Goal: Transaction & Acquisition: Purchase product/service

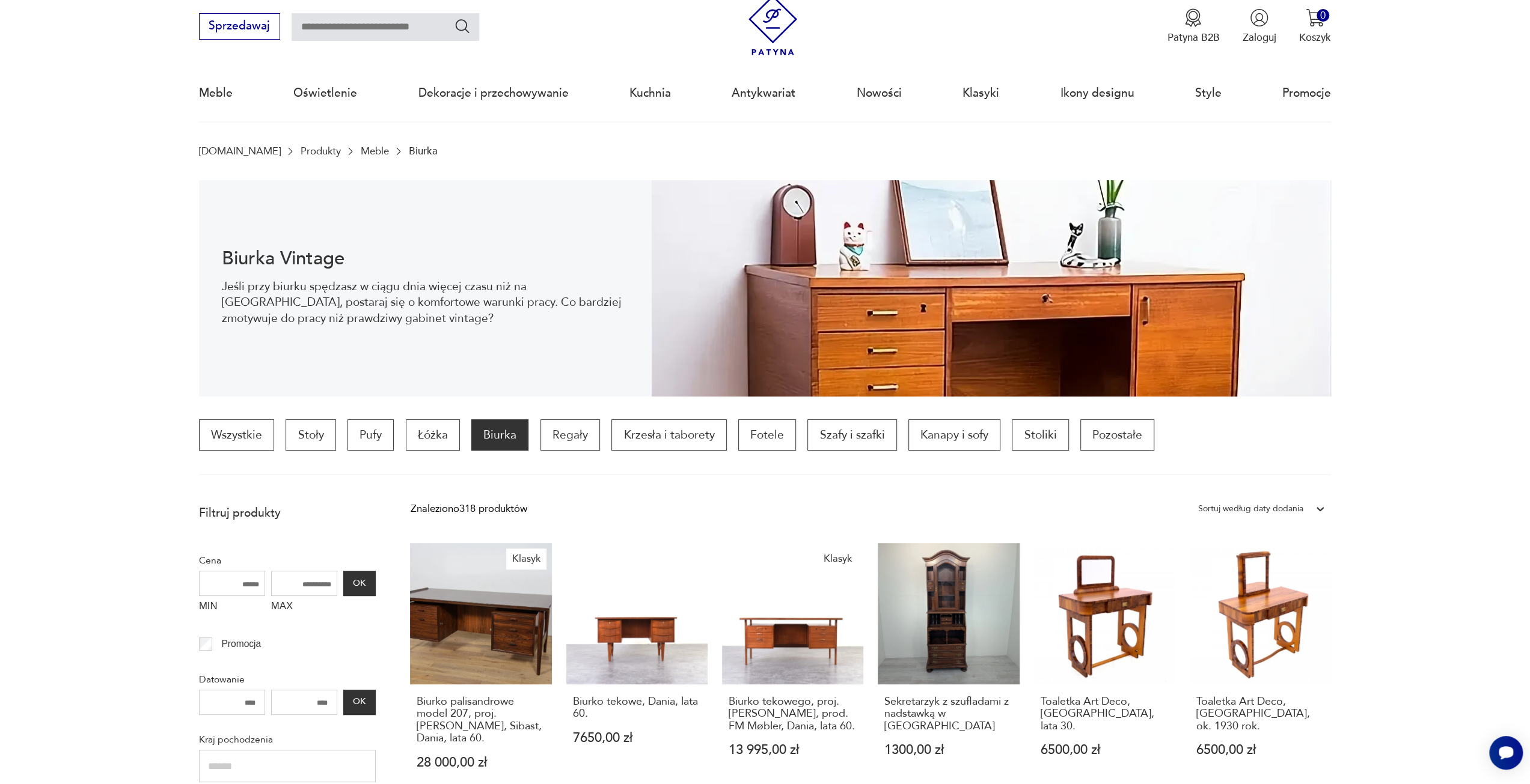
click at [396, 24] on input "text" at bounding box center [385, 26] width 188 height 27
type input "********"
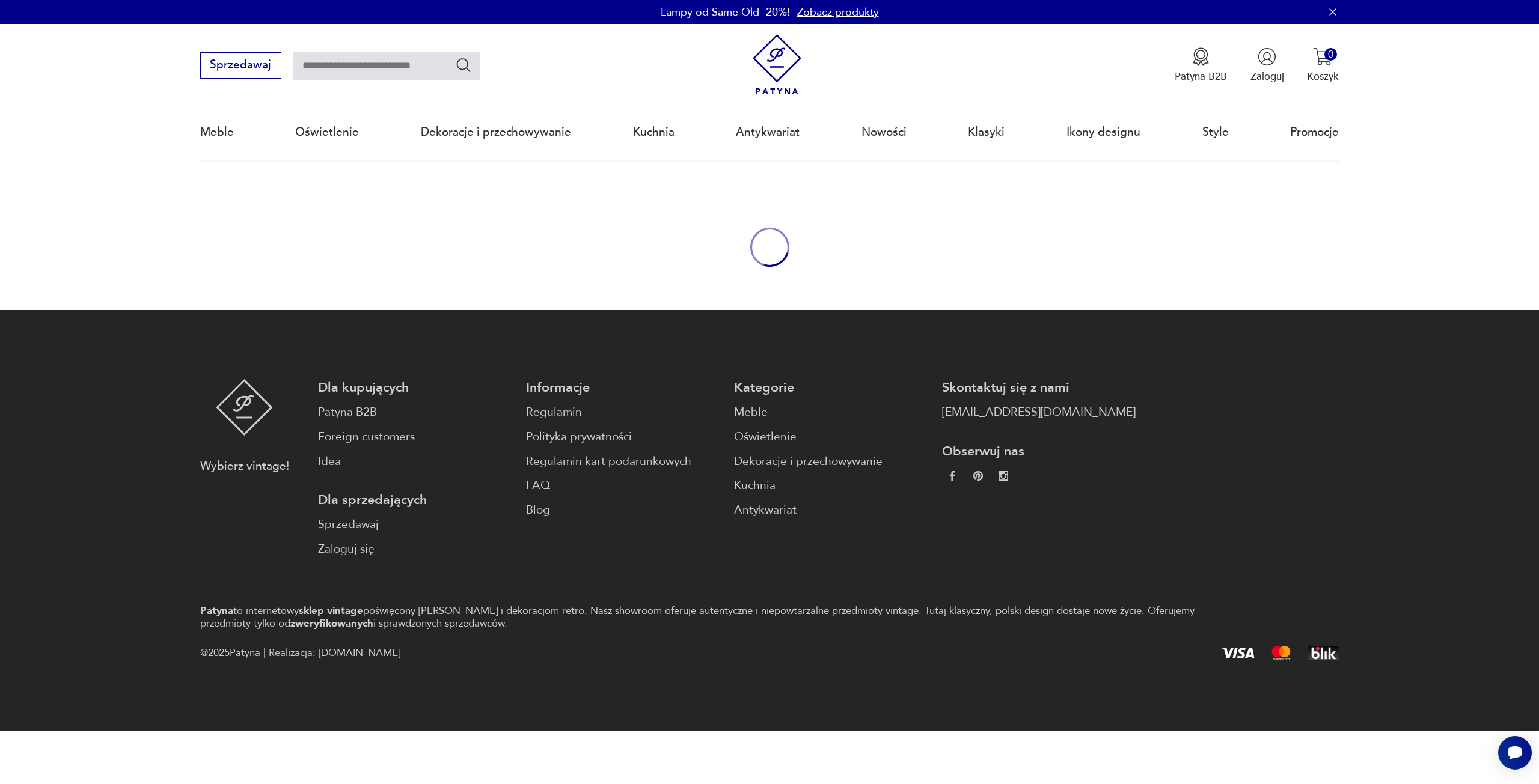
type input "********"
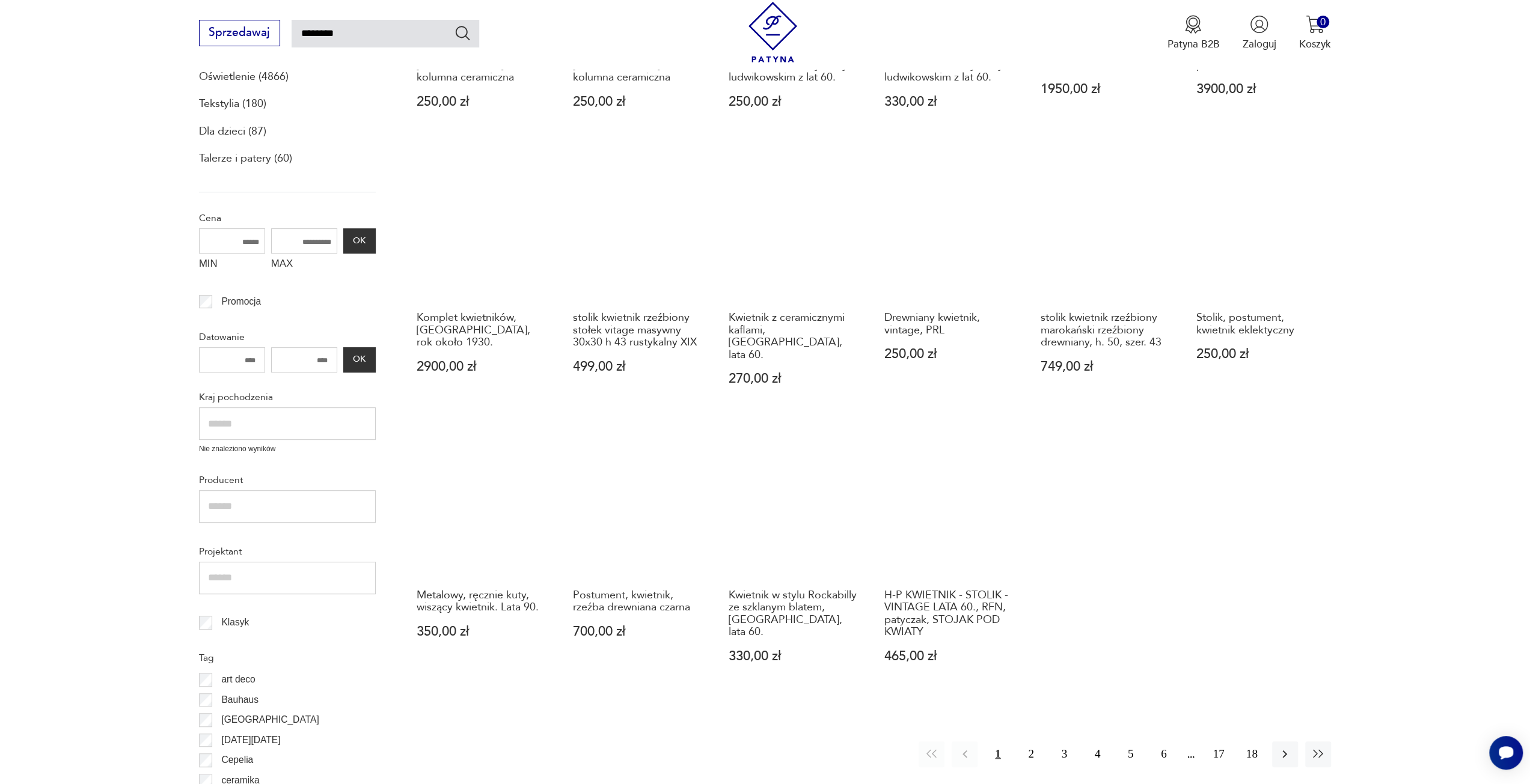
scroll to position [641, 0]
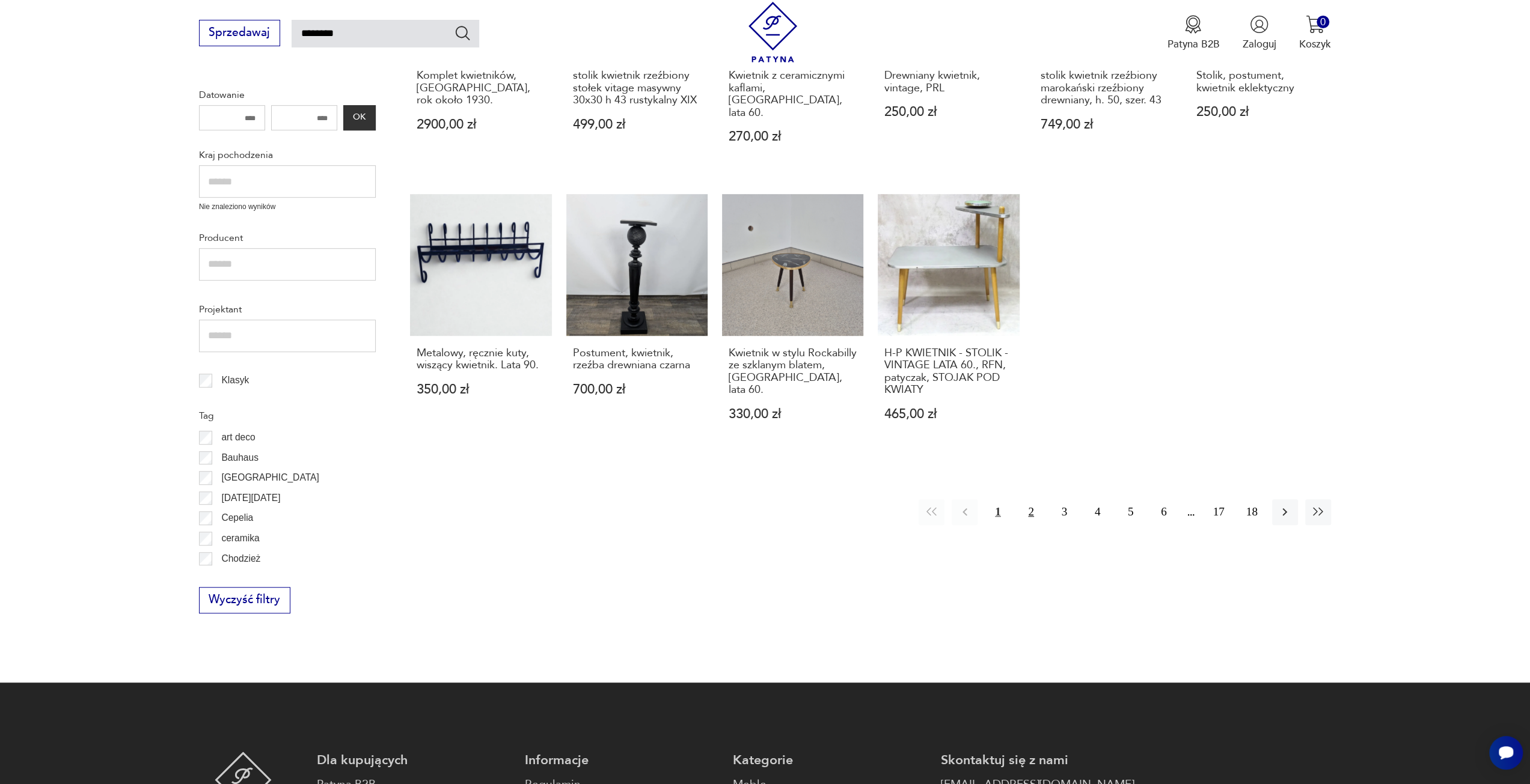
click at [1026, 509] on button "2" at bounding box center [1030, 511] width 26 height 26
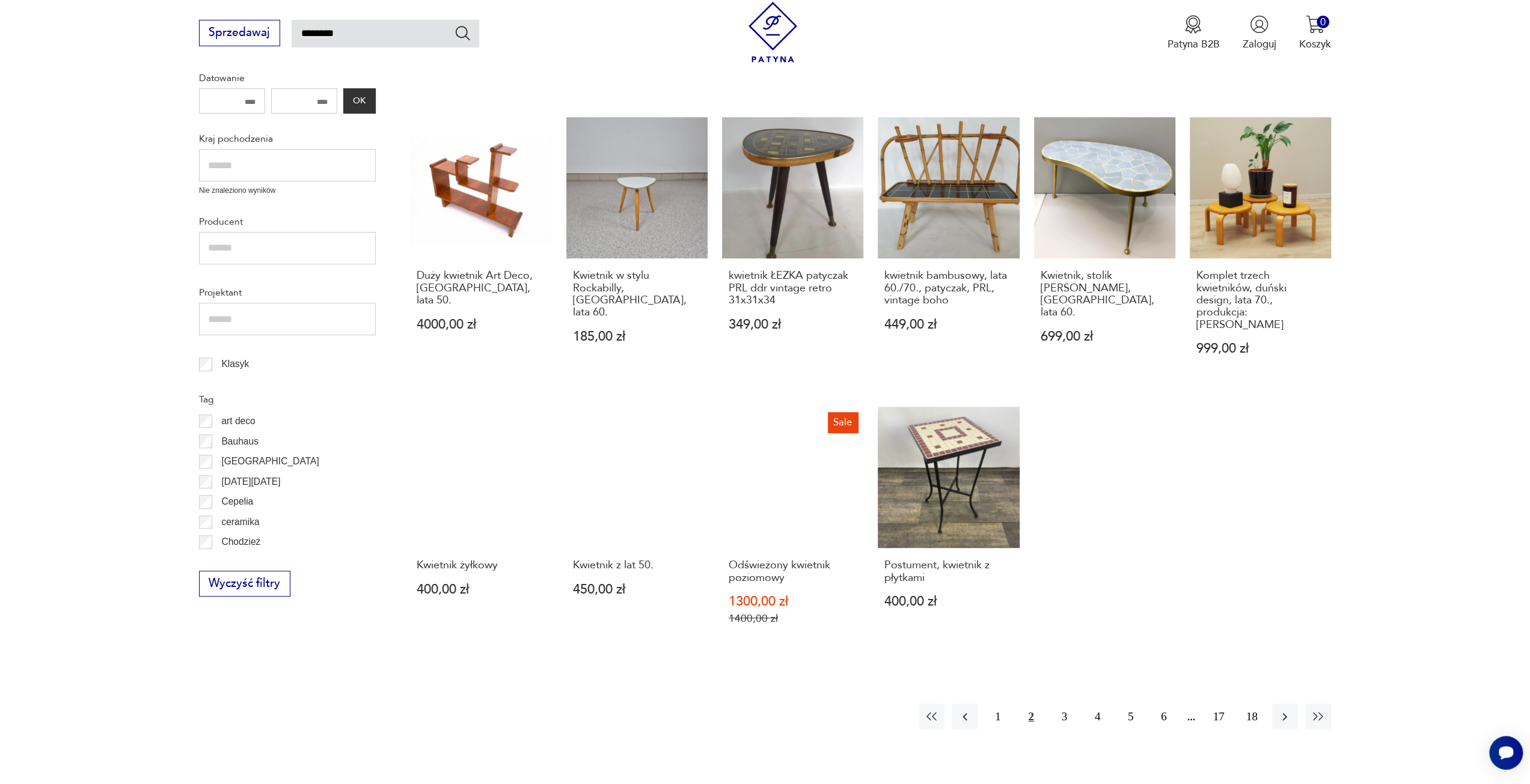
scroll to position [730, 0]
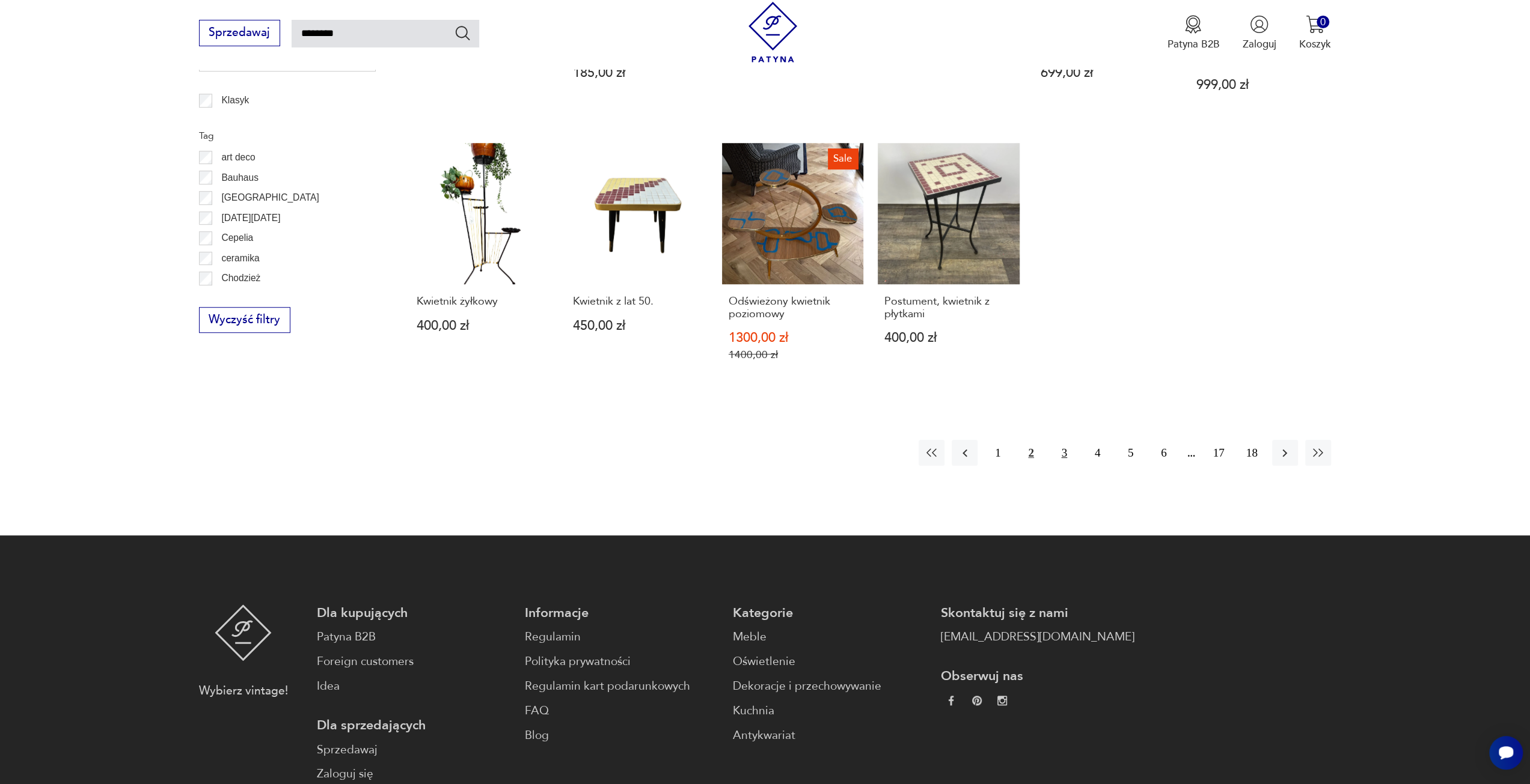
click at [1061, 440] on button "3" at bounding box center [1063, 452] width 26 height 26
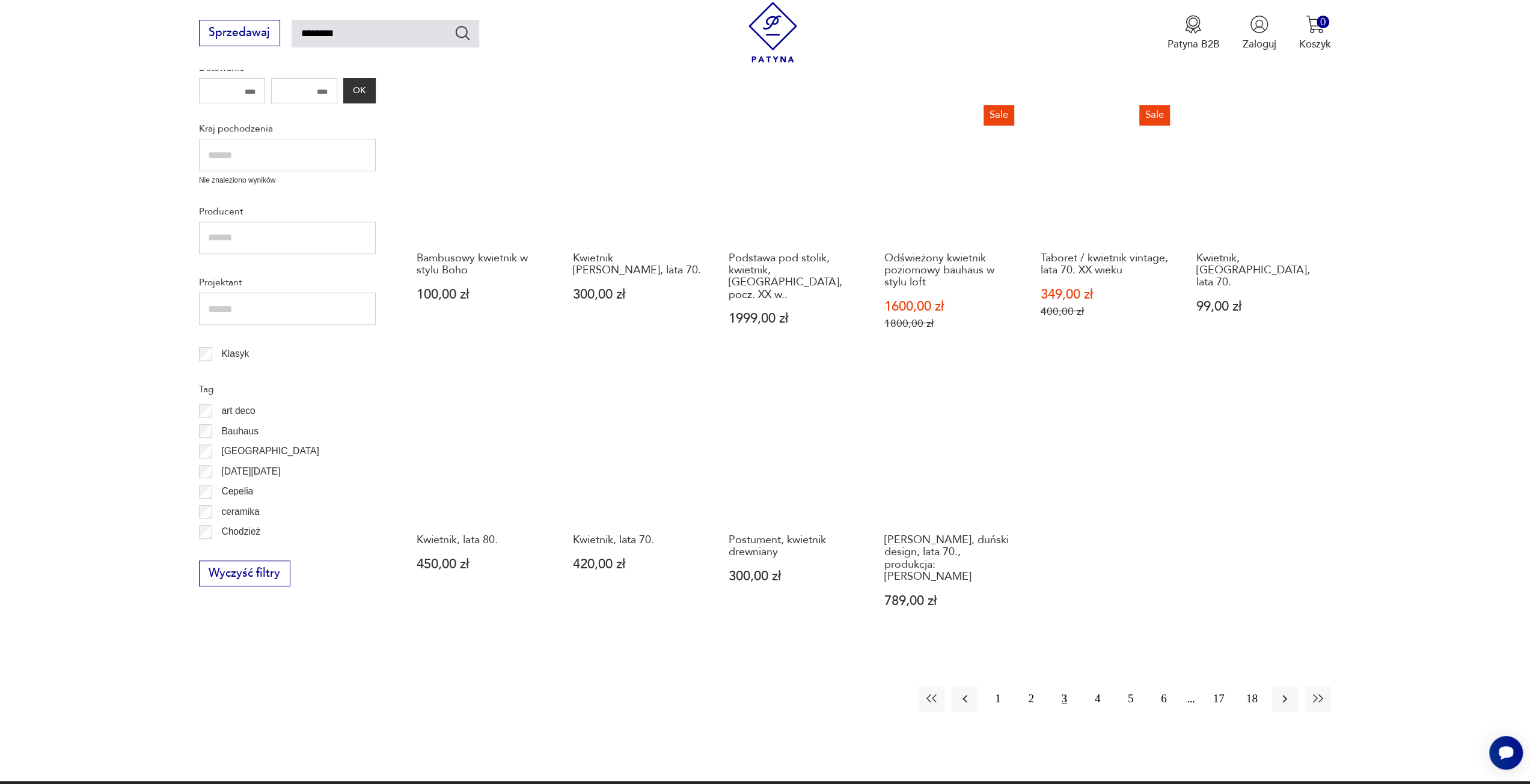
scroll to position [490, 0]
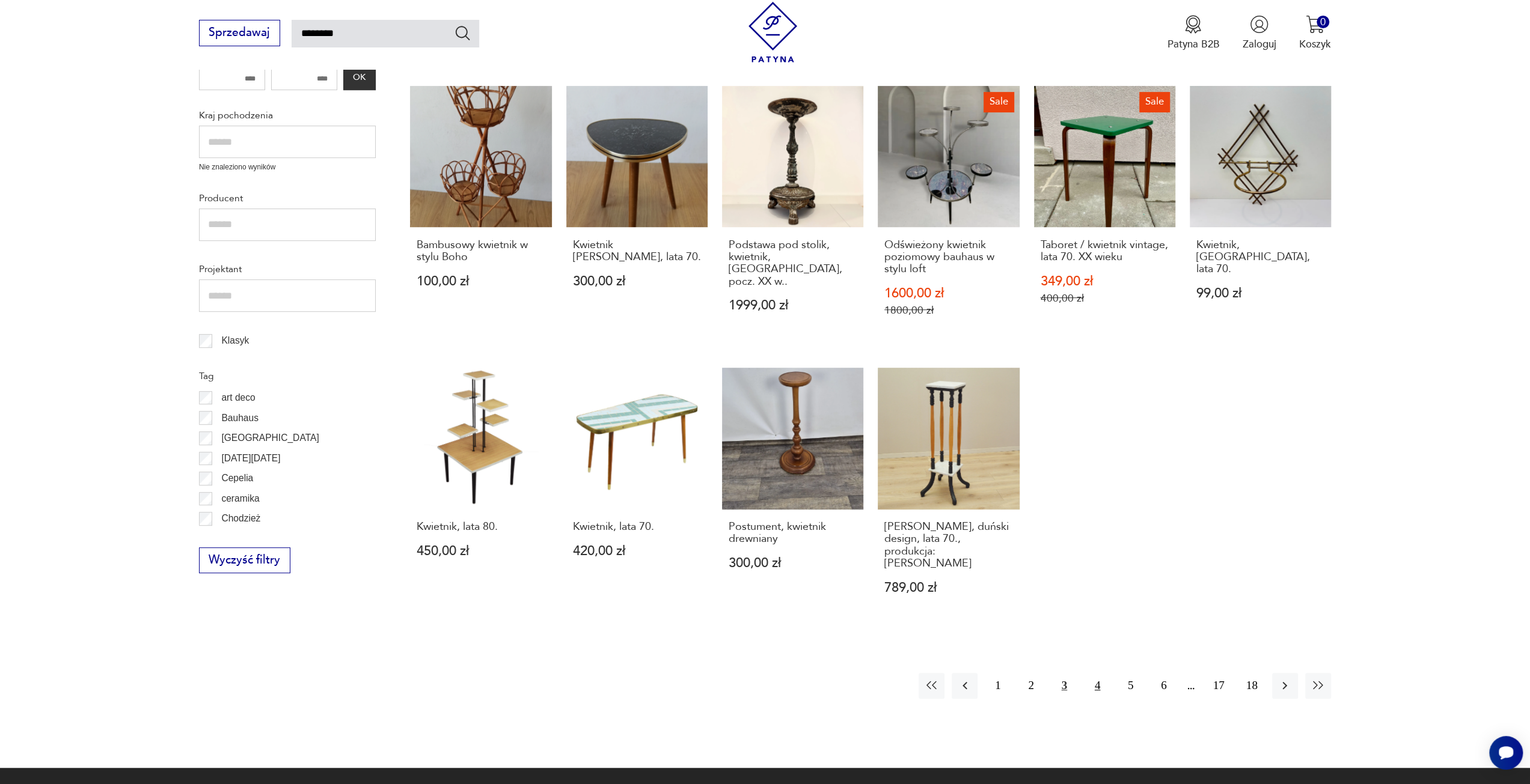
click at [1099, 673] on button "4" at bounding box center [1097, 685] width 26 height 26
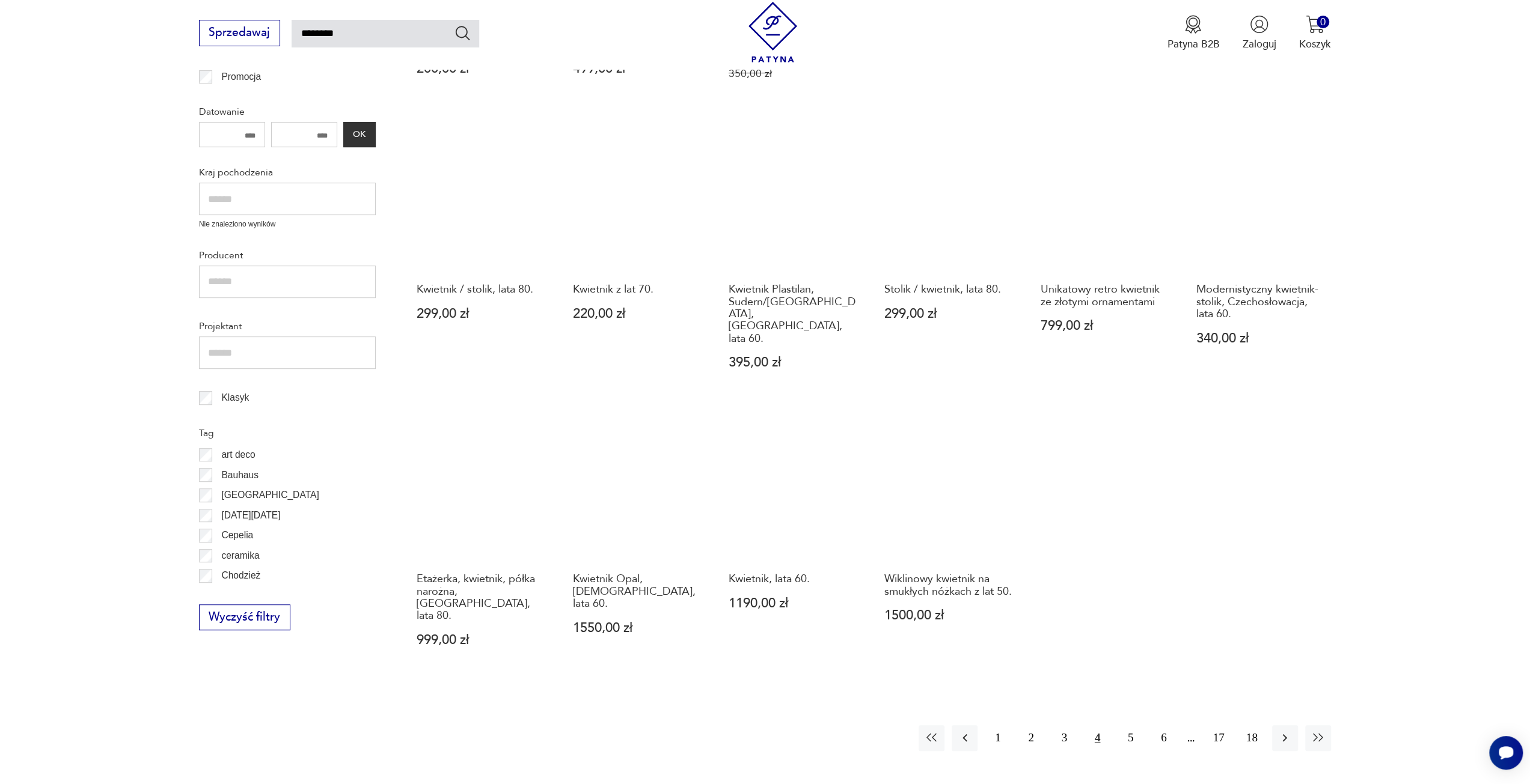
scroll to position [490, 0]
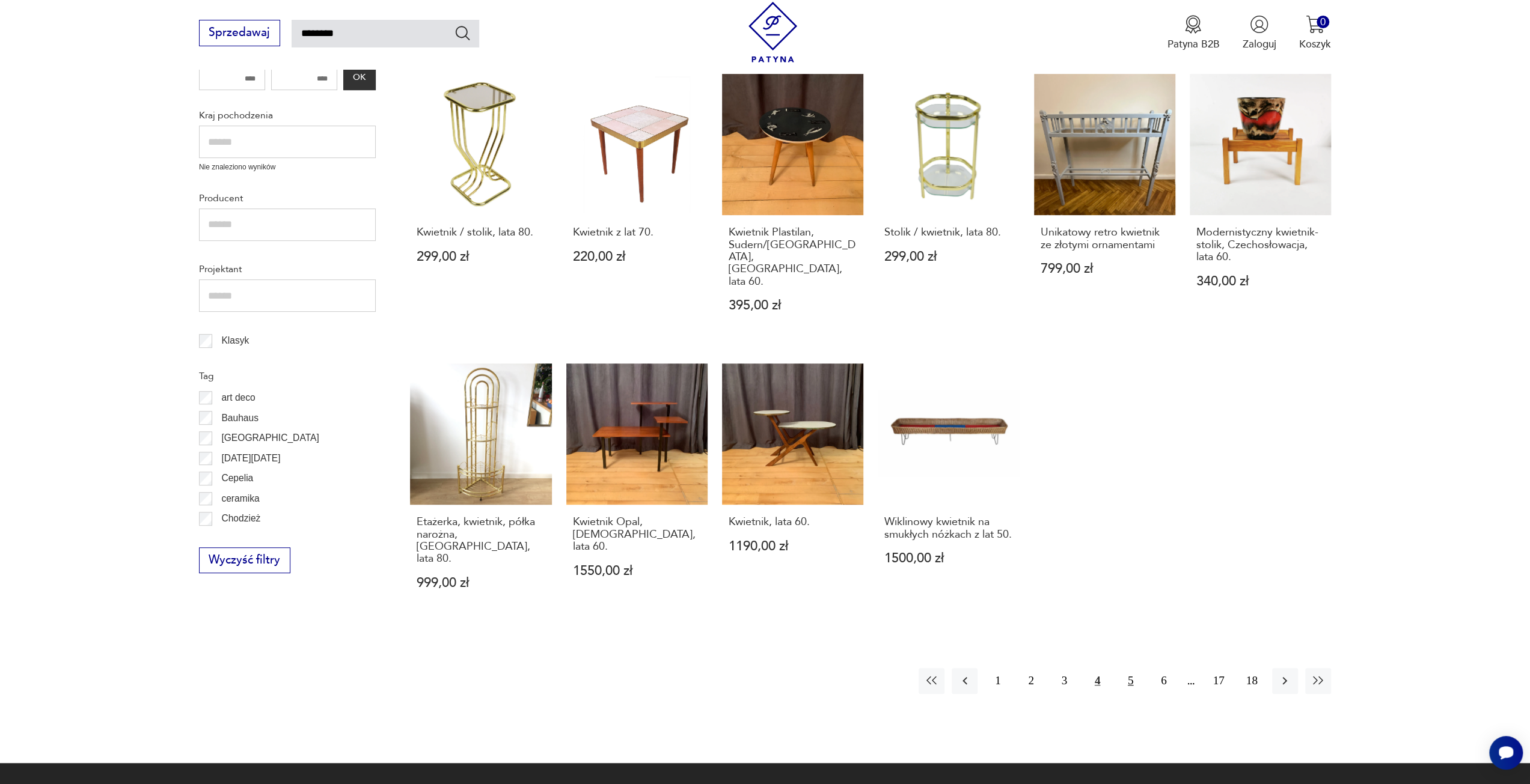
click at [1130, 668] on button "5" at bounding box center [1129, 680] width 26 height 26
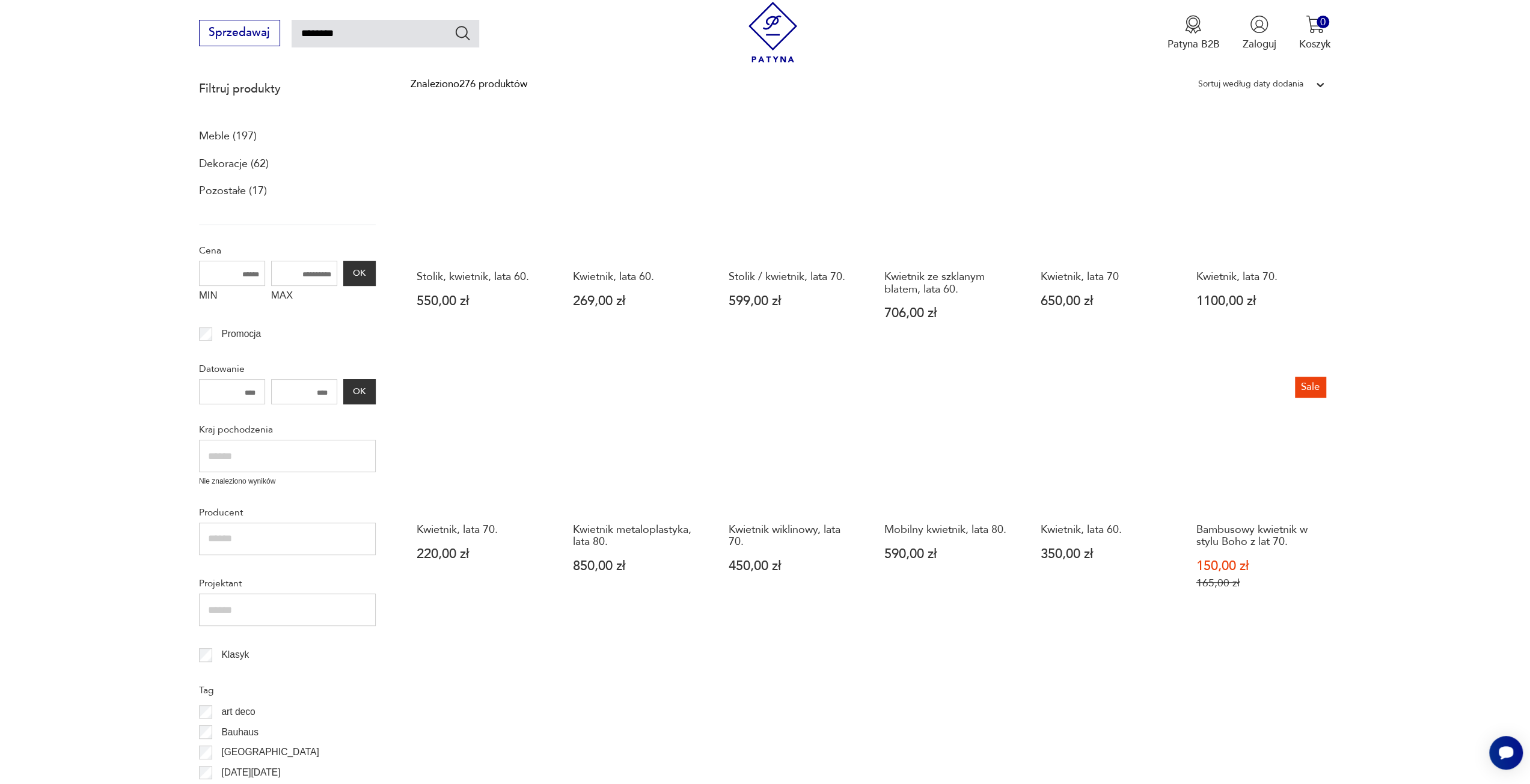
scroll to position [490, 0]
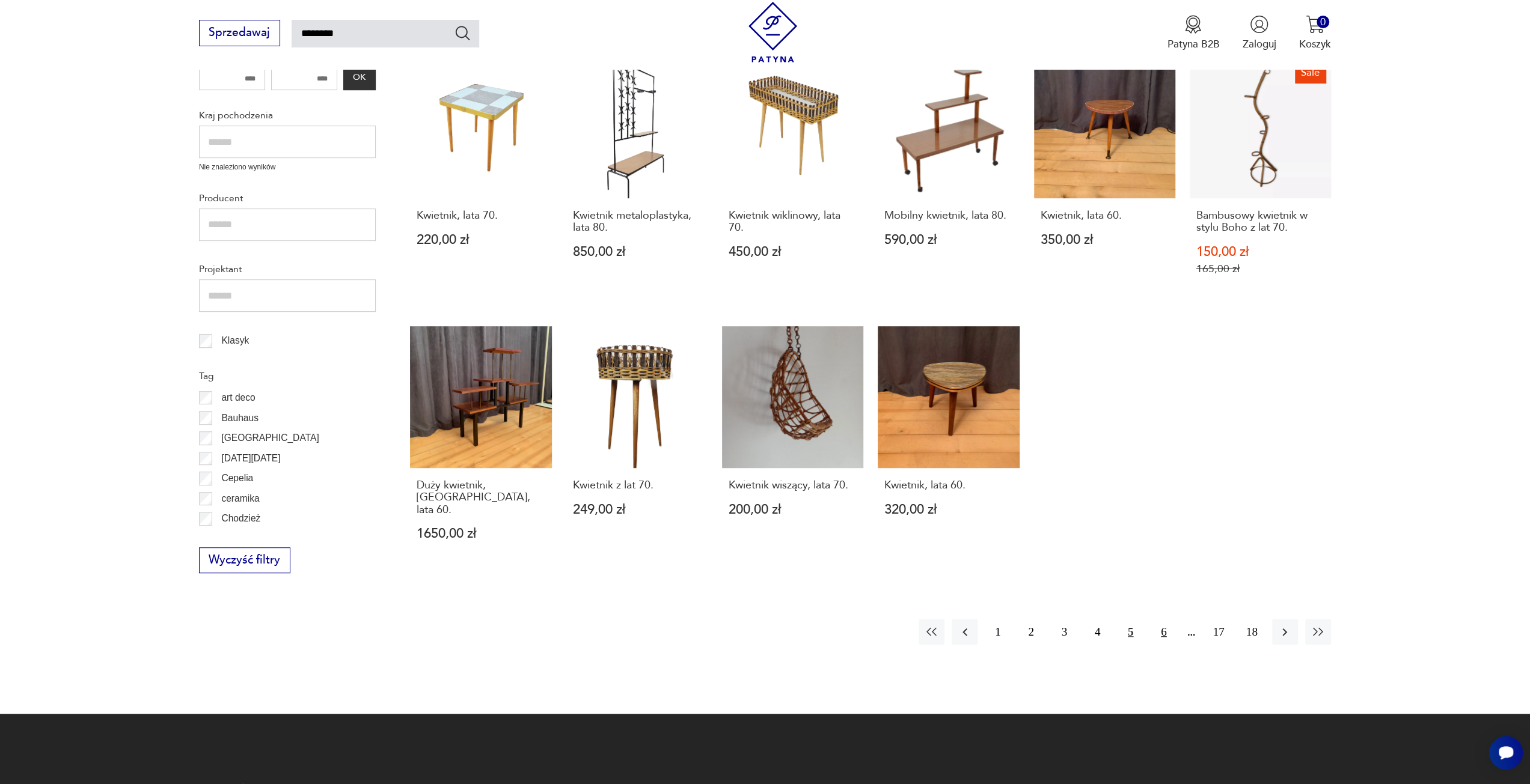
click at [1163, 619] on button "6" at bounding box center [1163, 631] width 26 height 26
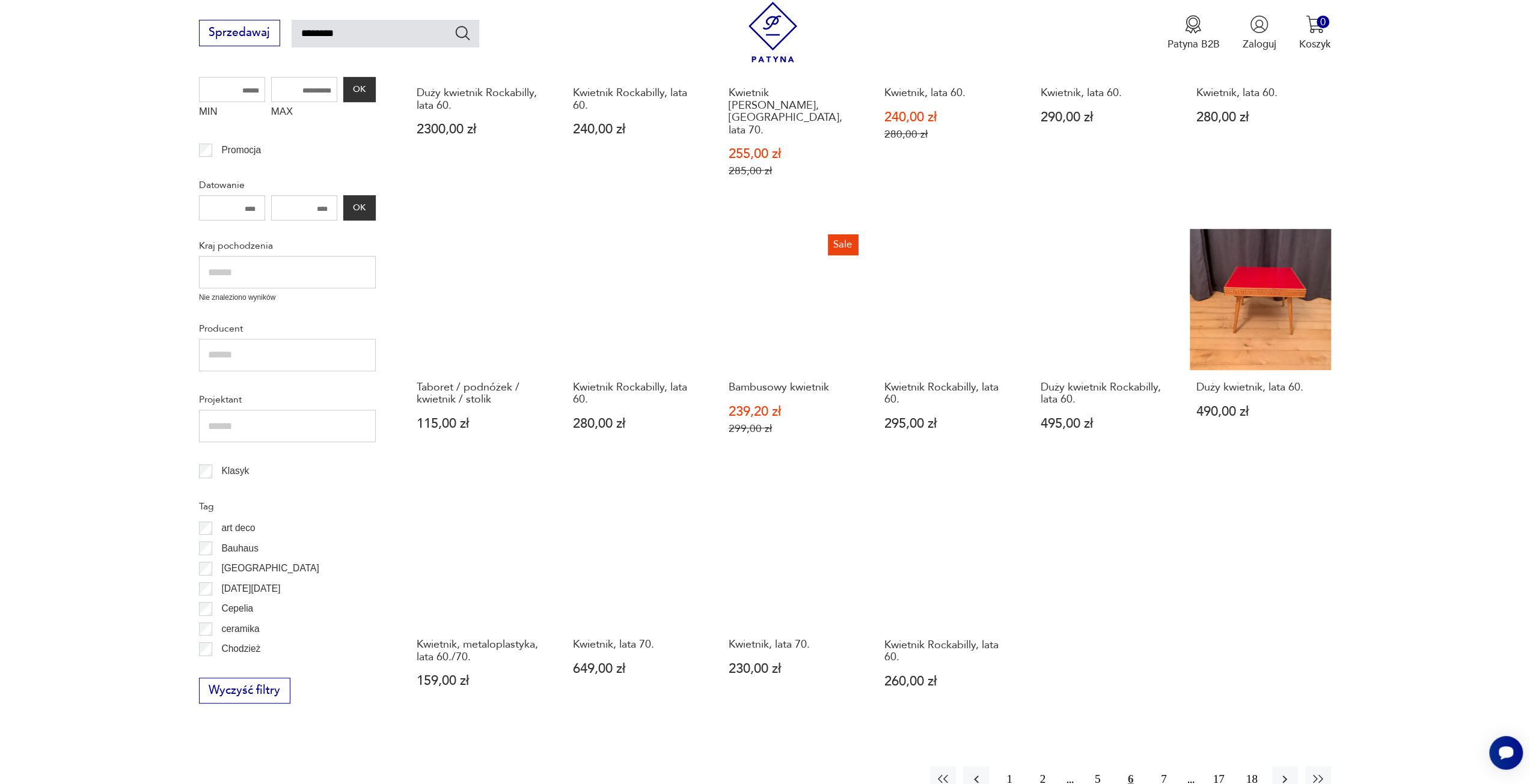
scroll to position [490, 0]
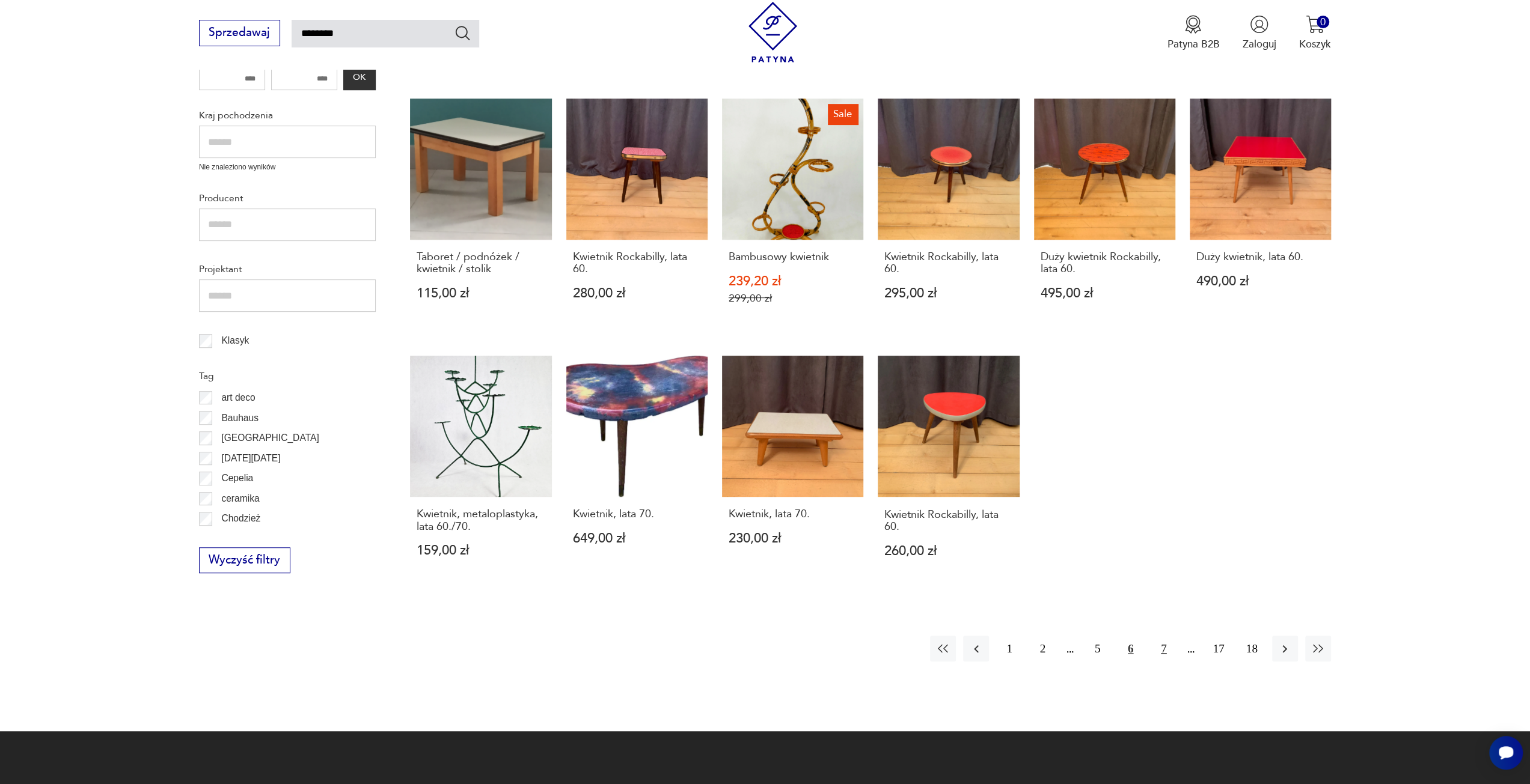
click at [1165, 635] on button "7" at bounding box center [1163, 648] width 26 height 26
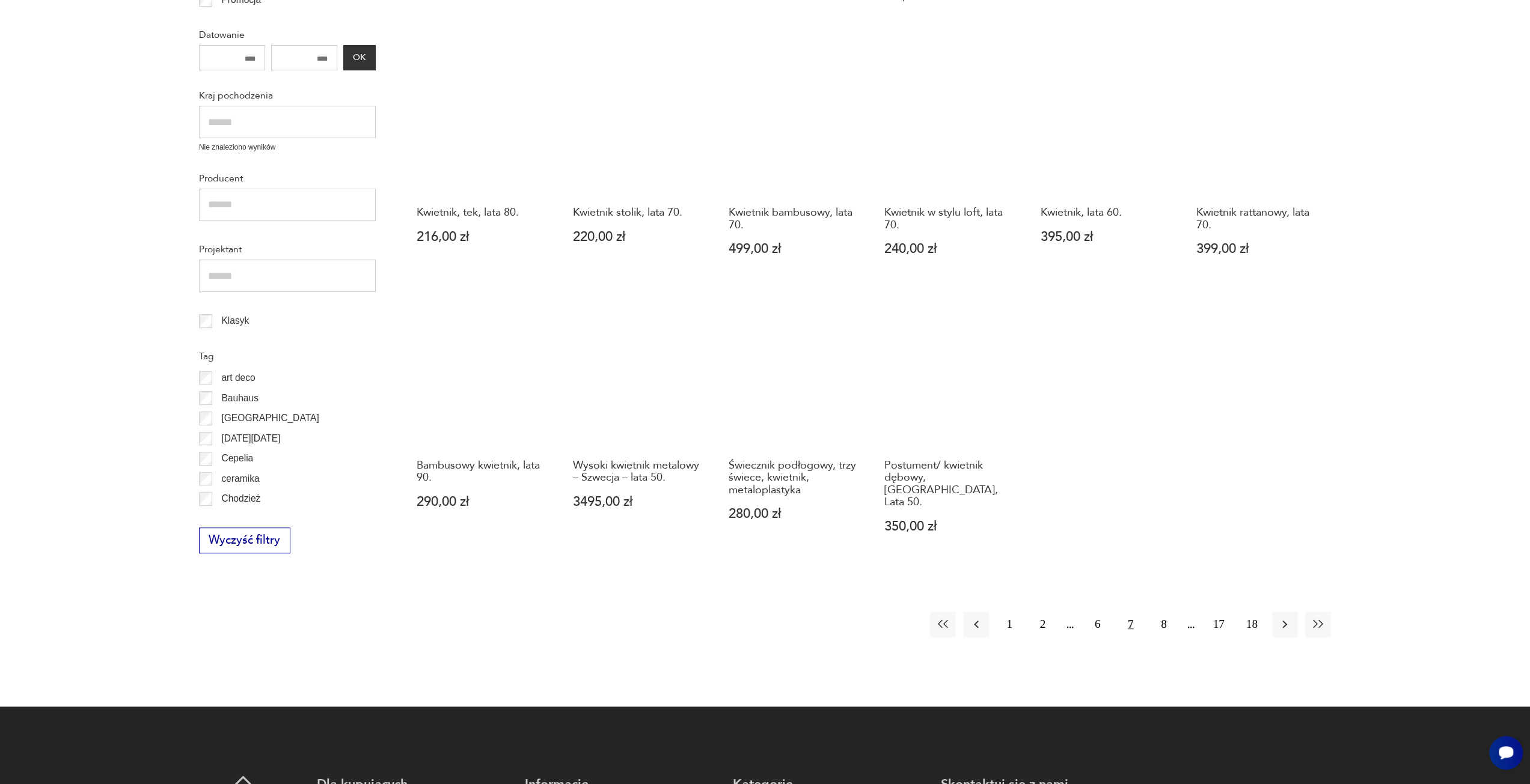
scroll to position [550, 0]
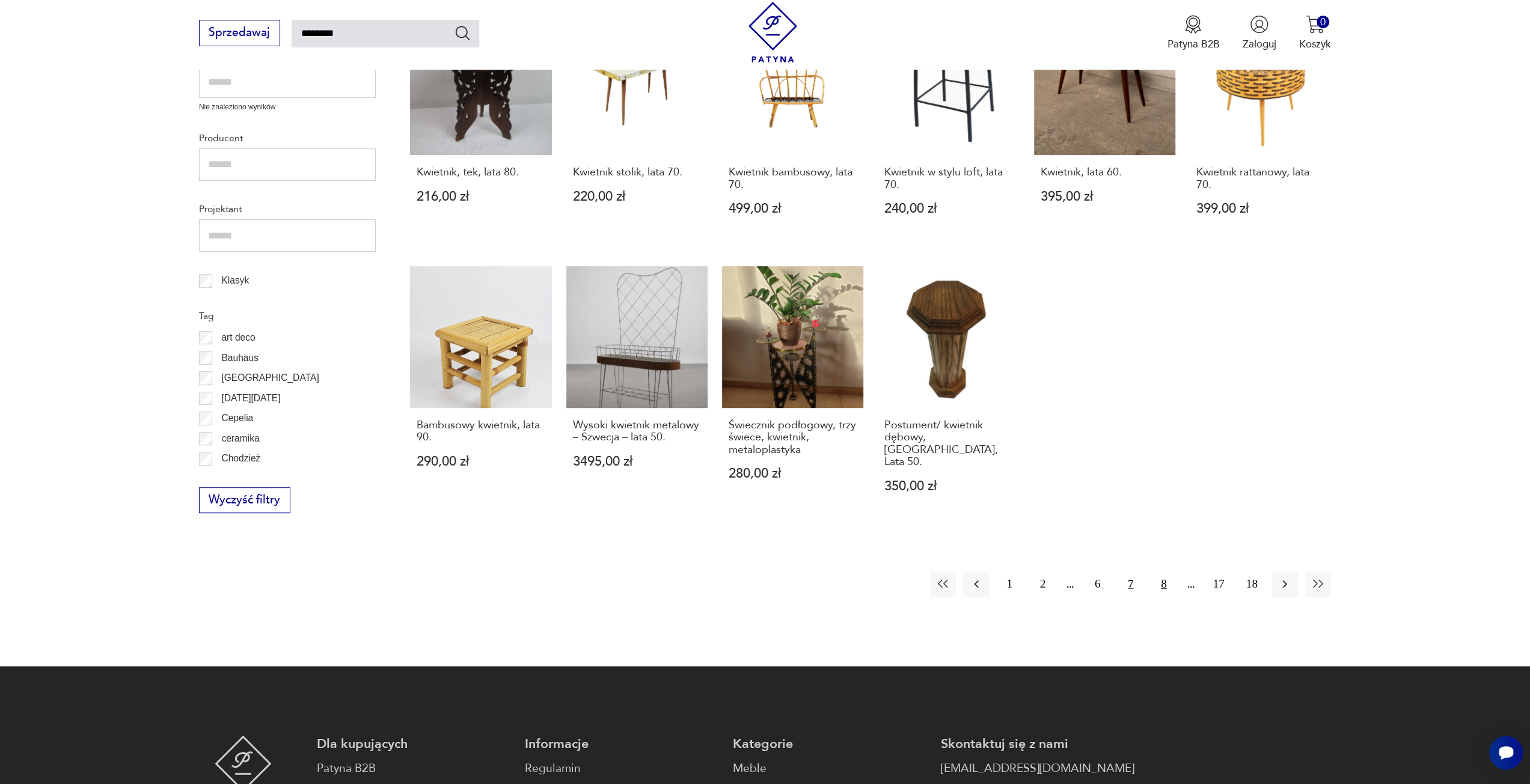
click at [1159, 571] on button "8" at bounding box center [1163, 583] width 26 height 26
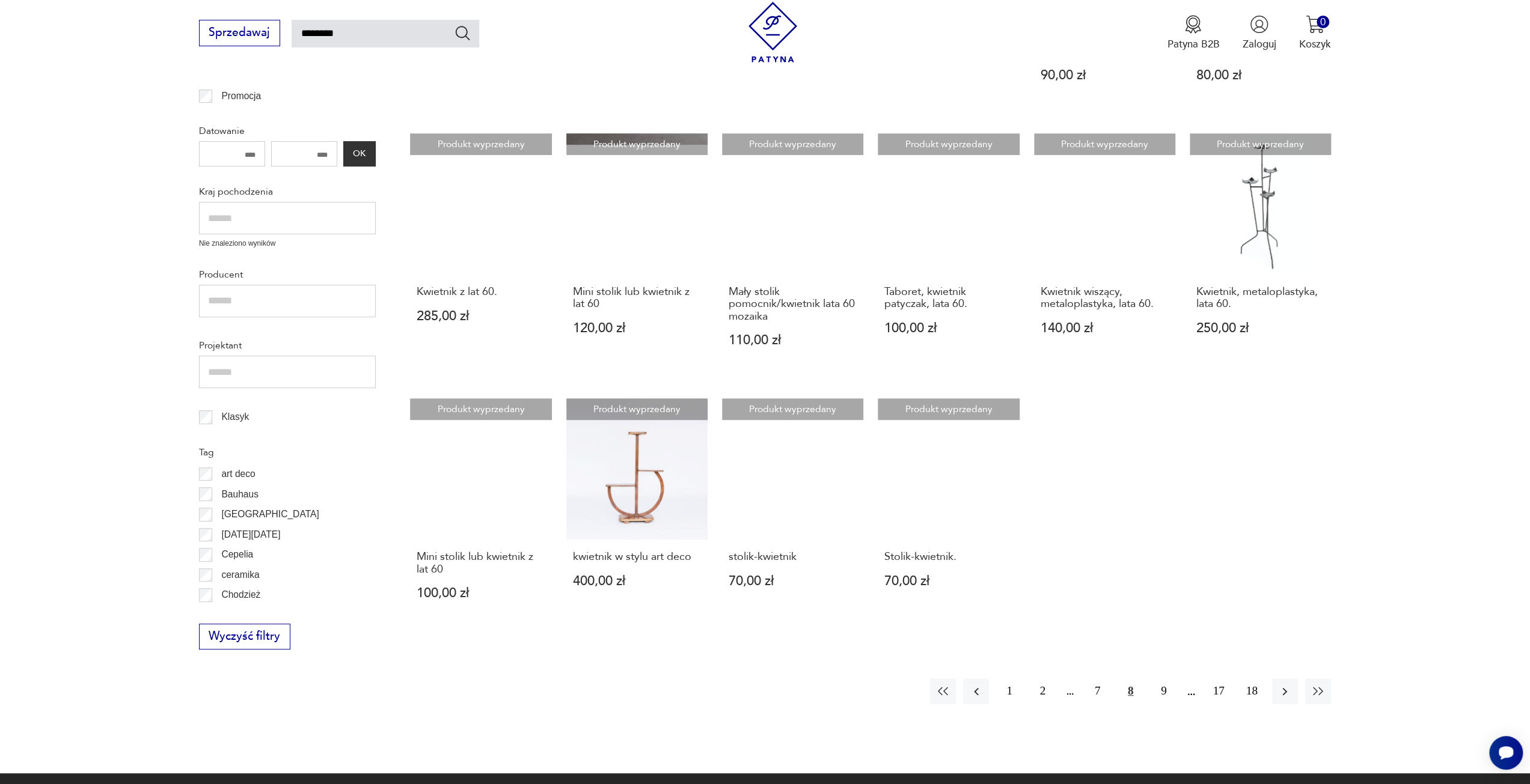
scroll to position [429, 0]
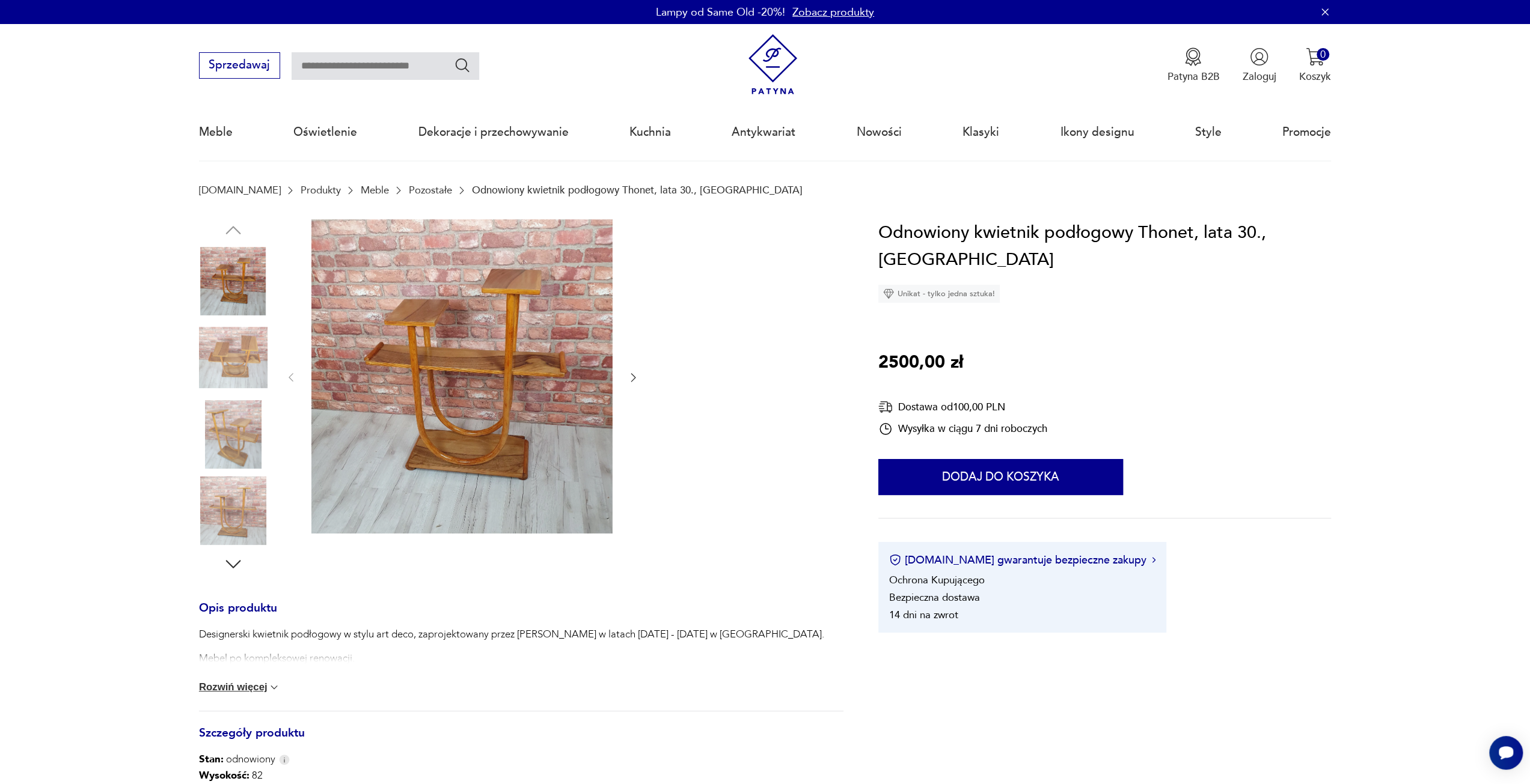
click at [528, 379] on img at bounding box center [462, 376] width 301 height 314
